Goal: Go to known website: Access a specific website the user already knows

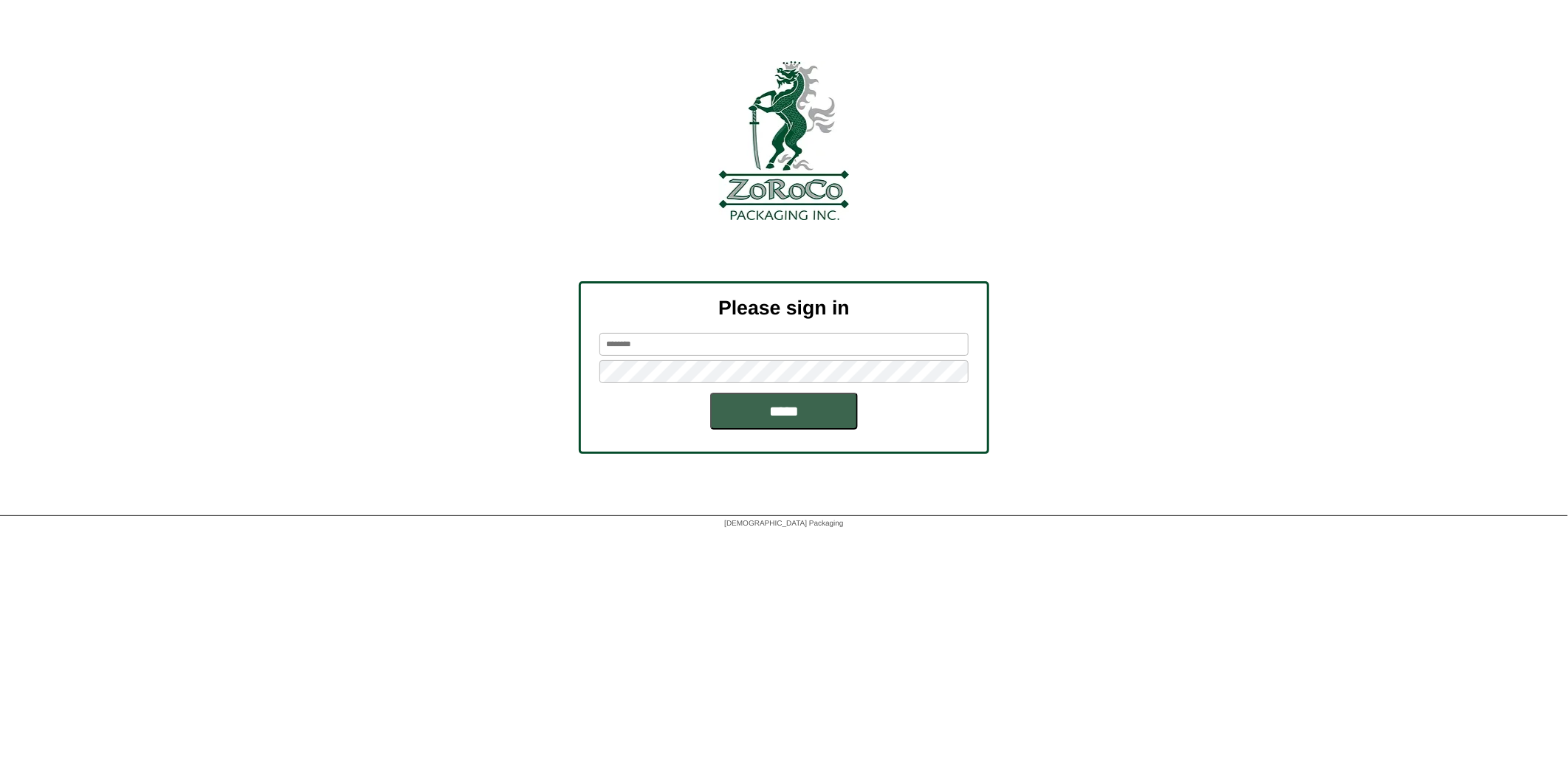
click at [665, 338] on input "text" at bounding box center [784, 345] width 369 height 23
type input "******"
click at [792, 410] on input "*****" at bounding box center [784, 411] width 147 height 37
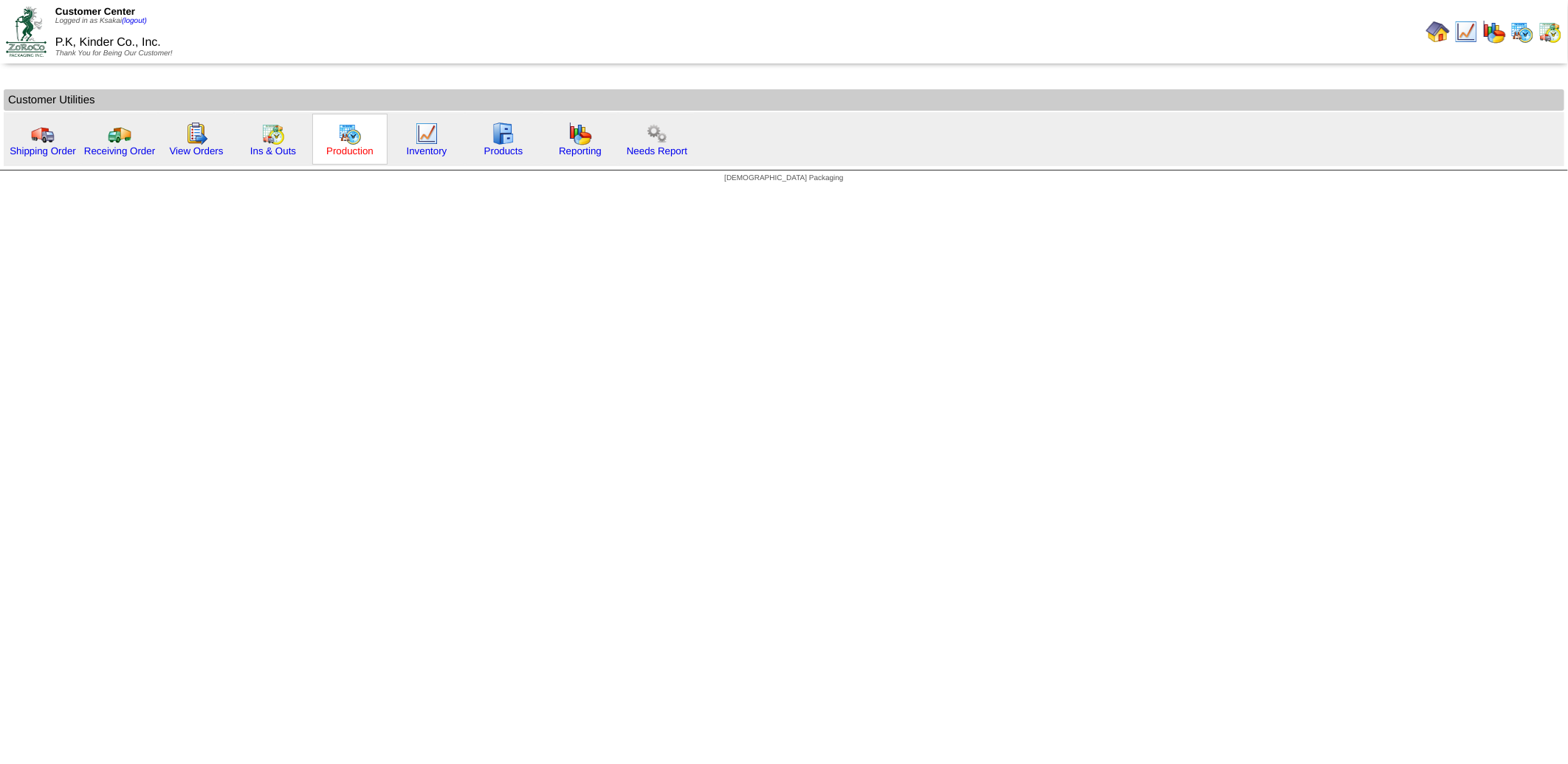
click at [350, 146] on link "Production" at bounding box center [349, 151] width 47 height 11
